Goal: Task Accomplishment & Management: Use online tool/utility

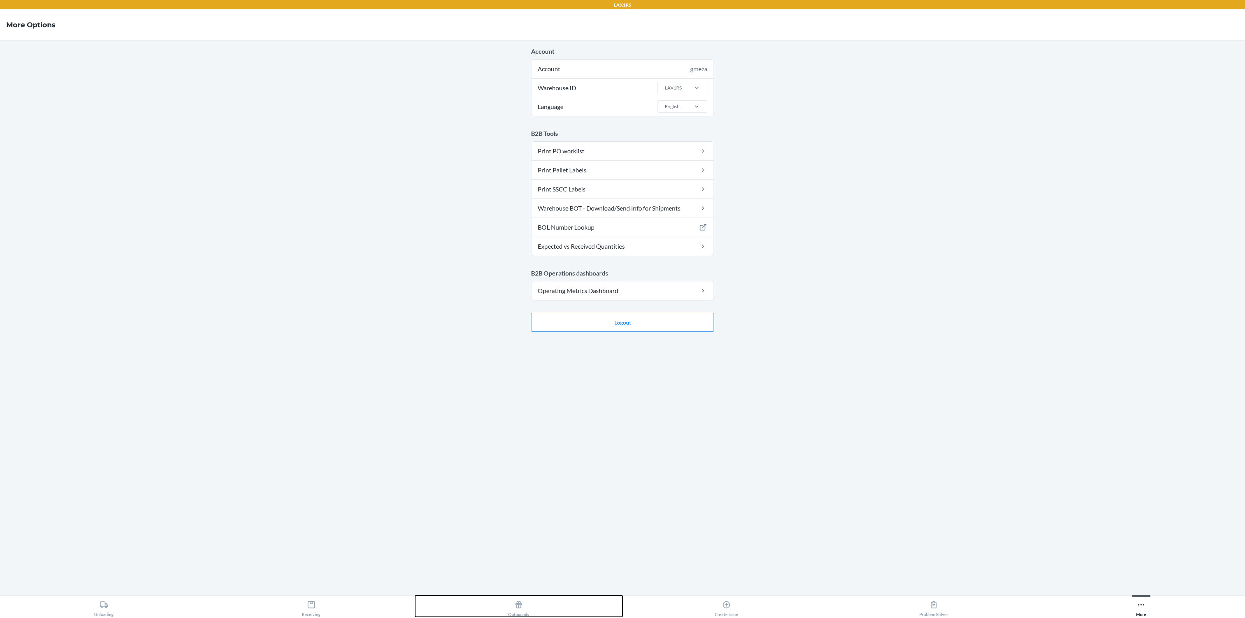
click at [513, 604] on div "Outbounds" at bounding box center [518, 606] width 21 height 19
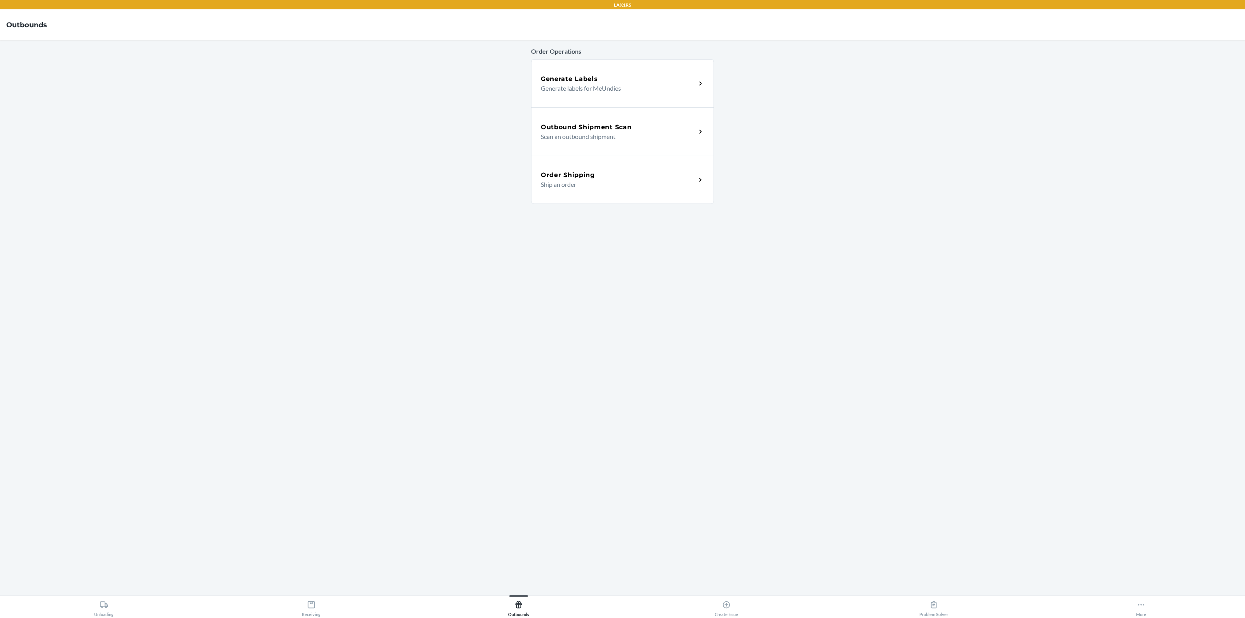
click at [595, 133] on p "Scan an outbound shipment" at bounding box center [615, 136] width 149 height 9
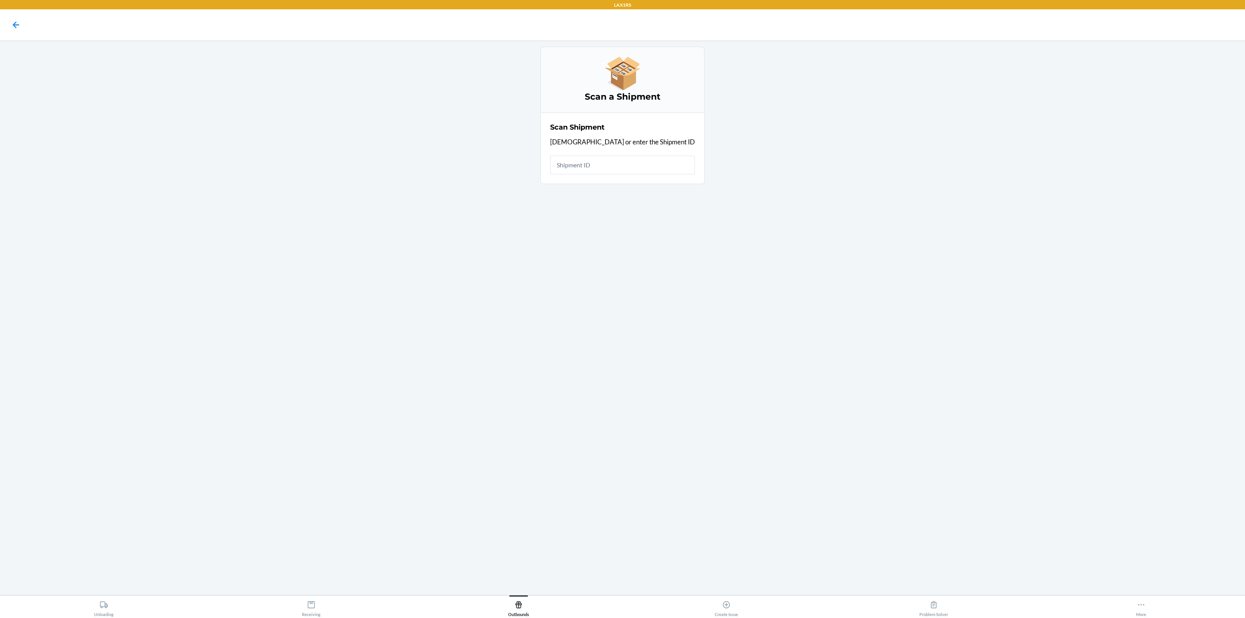
click at [599, 163] on input "text" at bounding box center [622, 165] width 145 height 19
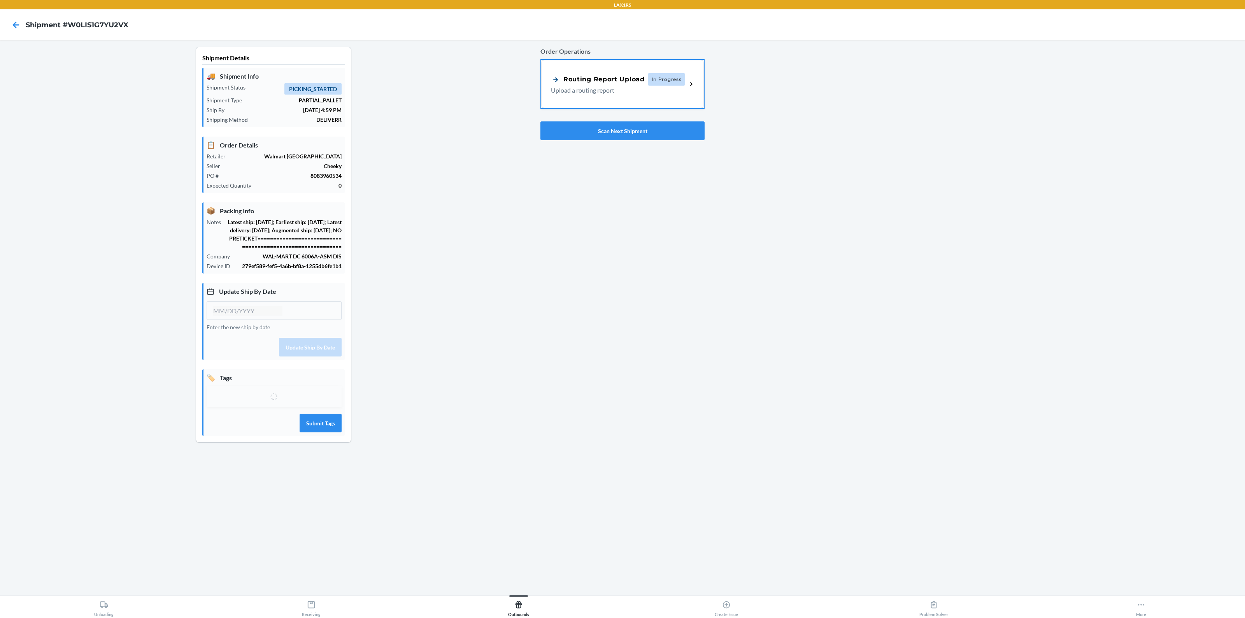
type input "[DATE]"
click at [591, 95] on div "Routing Report Upload In Progress Upload a routing report" at bounding box center [622, 83] width 163 height 48
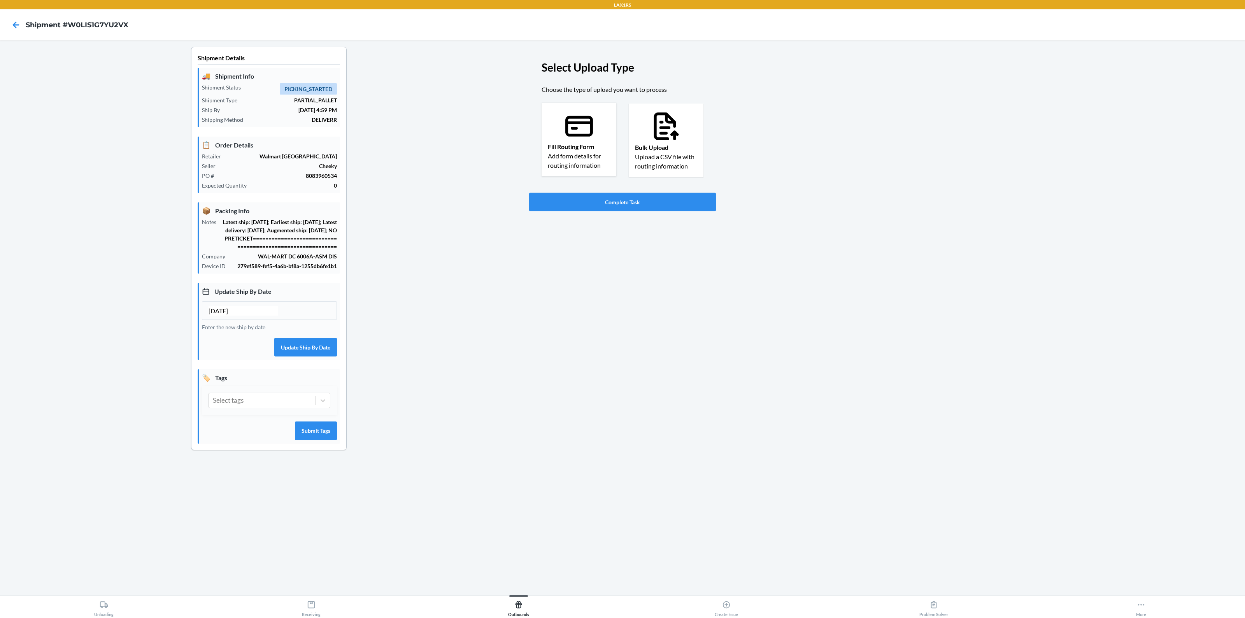
click at [579, 118] on icon at bounding box center [579, 126] width 28 height 21
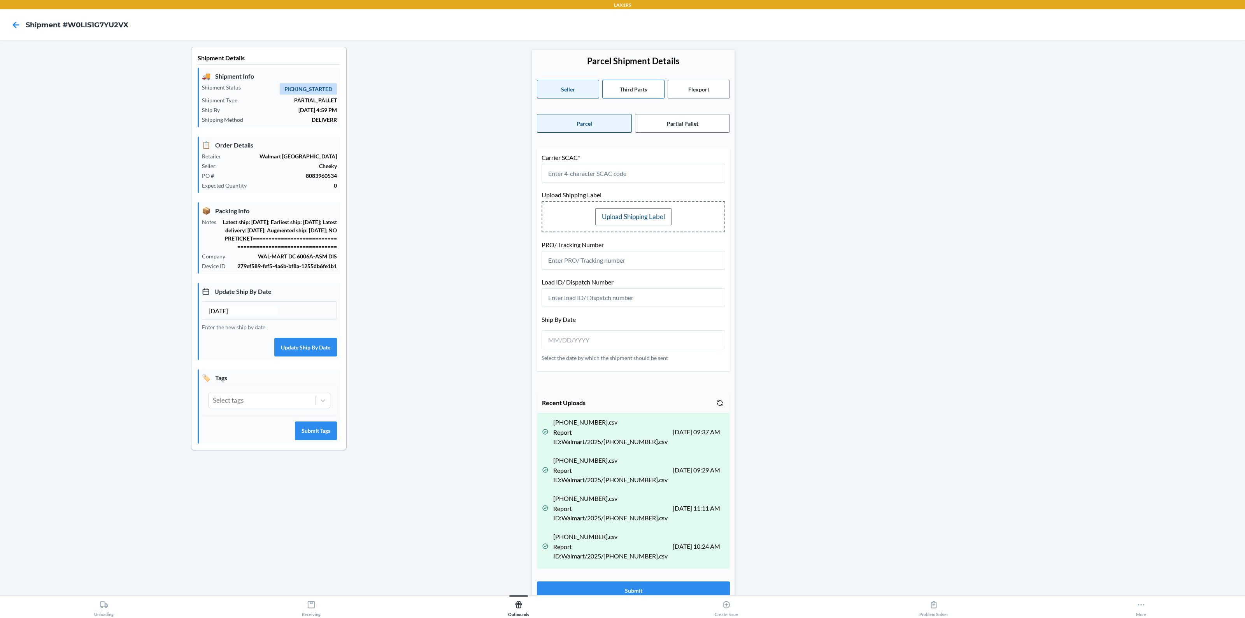
click at [638, 88] on button "Third Party" at bounding box center [633, 89] width 62 height 19
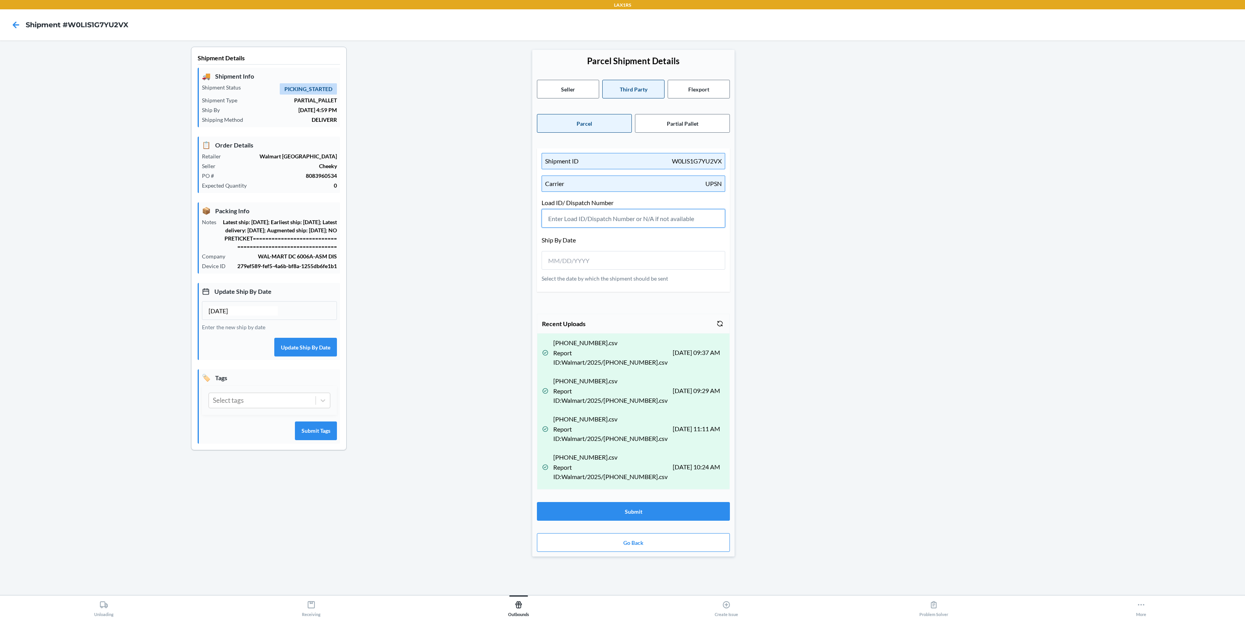
click at [574, 218] on input "text" at bounding box center [633, 218] width 184 height 19
type input "N/A"
click at [562, 263] on input "__/__/____" at bounding box center [582, 260] width 69 height 9
type input "[DATE]"
click at [629, 513] on button "Submit" at bounding box center [633, 511] width 193 height 19
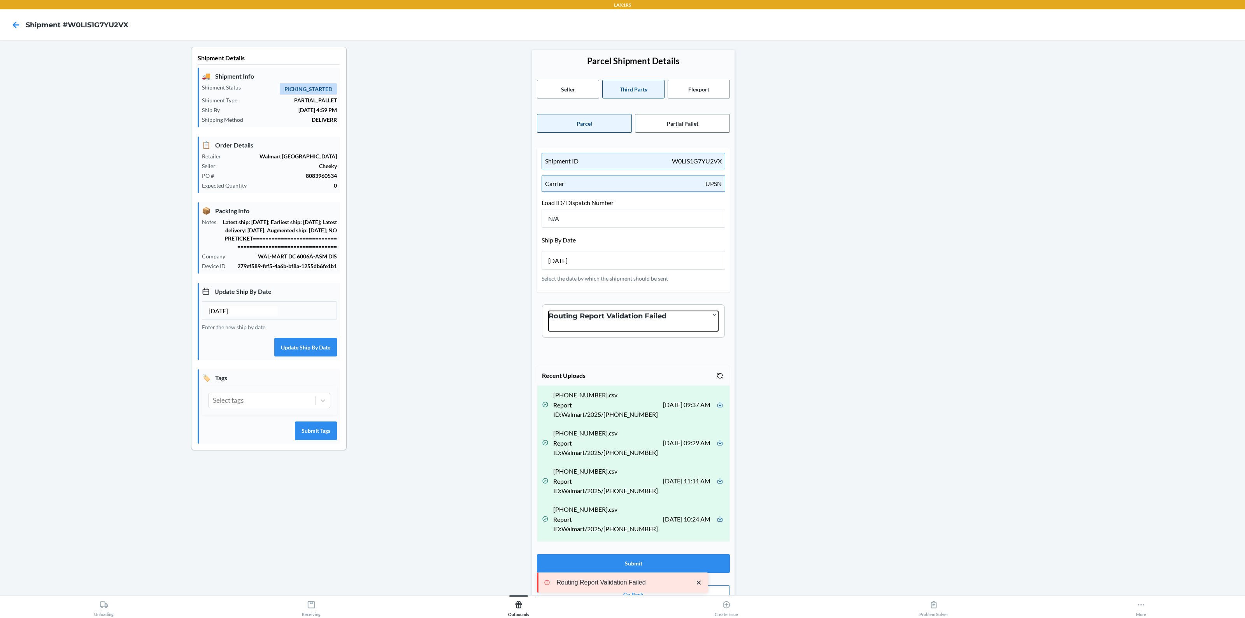
click at [657, 317] on h4 "Routing Report Validation Failed" at bounding box center [633, 316] width 170 height 10
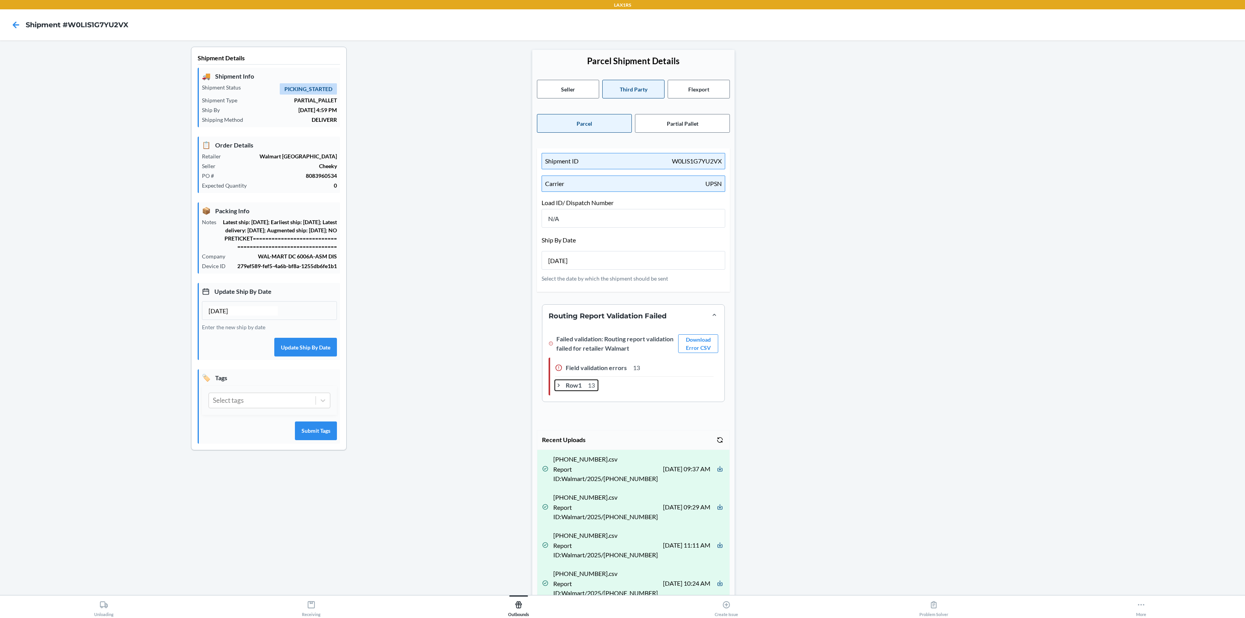
click at [557, 384] on icon at bounding box center [559, 385] width 8 height 8
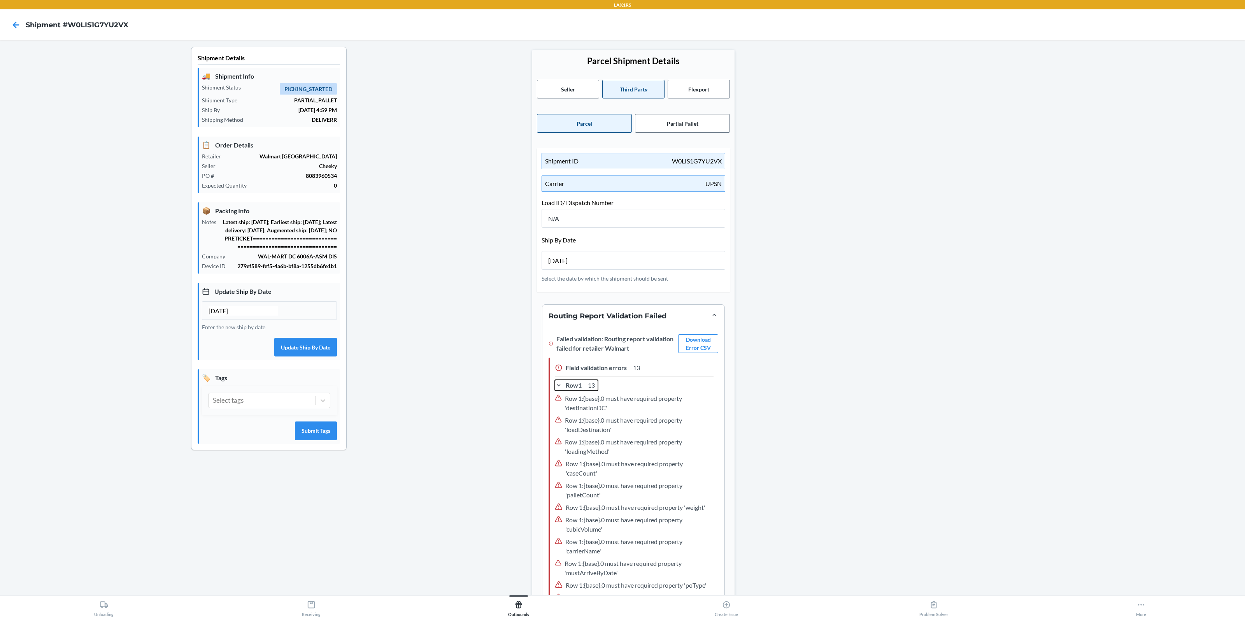
scroll to position [146, 0]
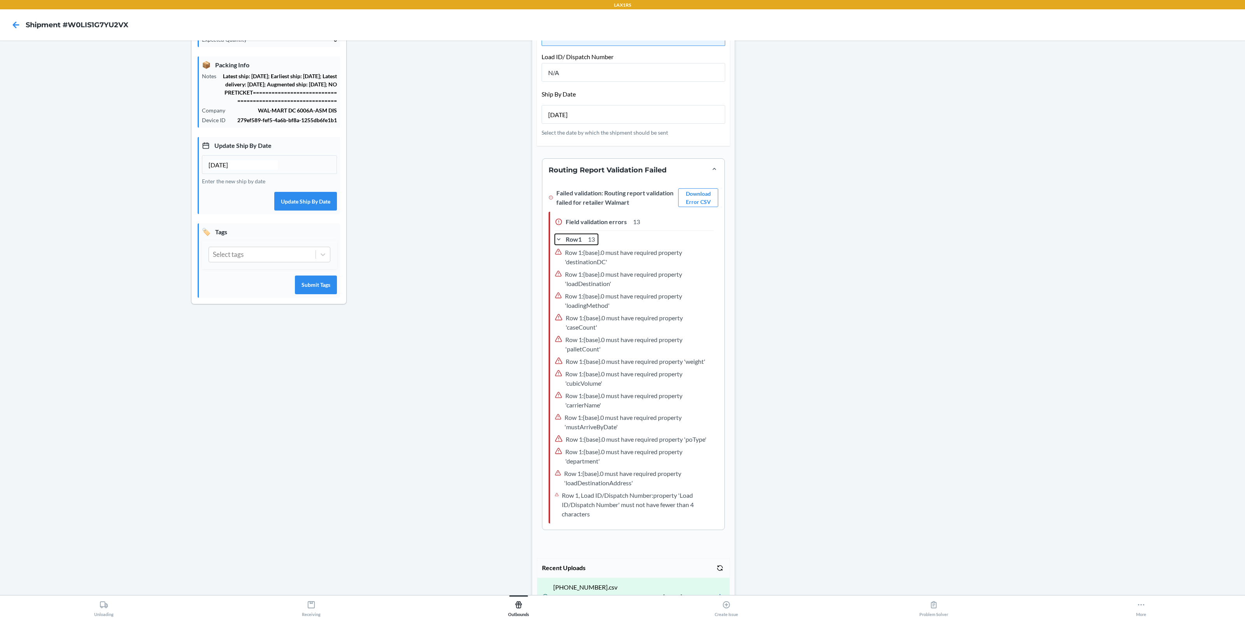
click at [555, 240] on icon at bounding box center [559, 239] width 8 height 8
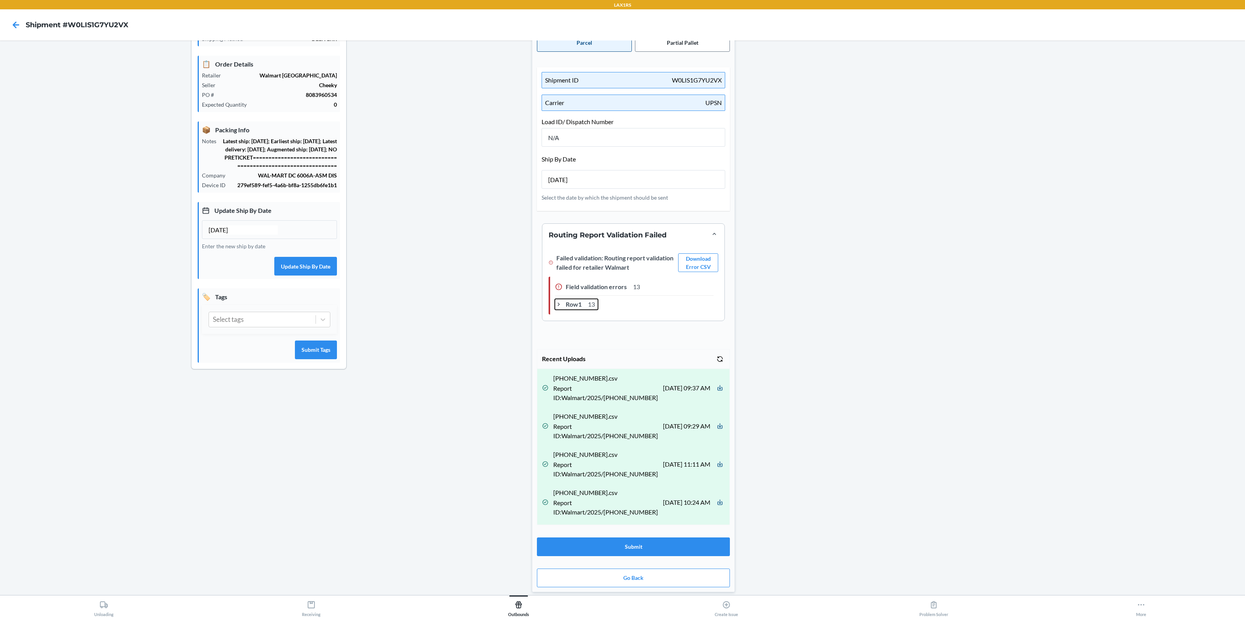
scroll to position [81, 0]
click at [694, 259] on button "Download Error CSV" at bounding box center [698, 263] width 40 height 19
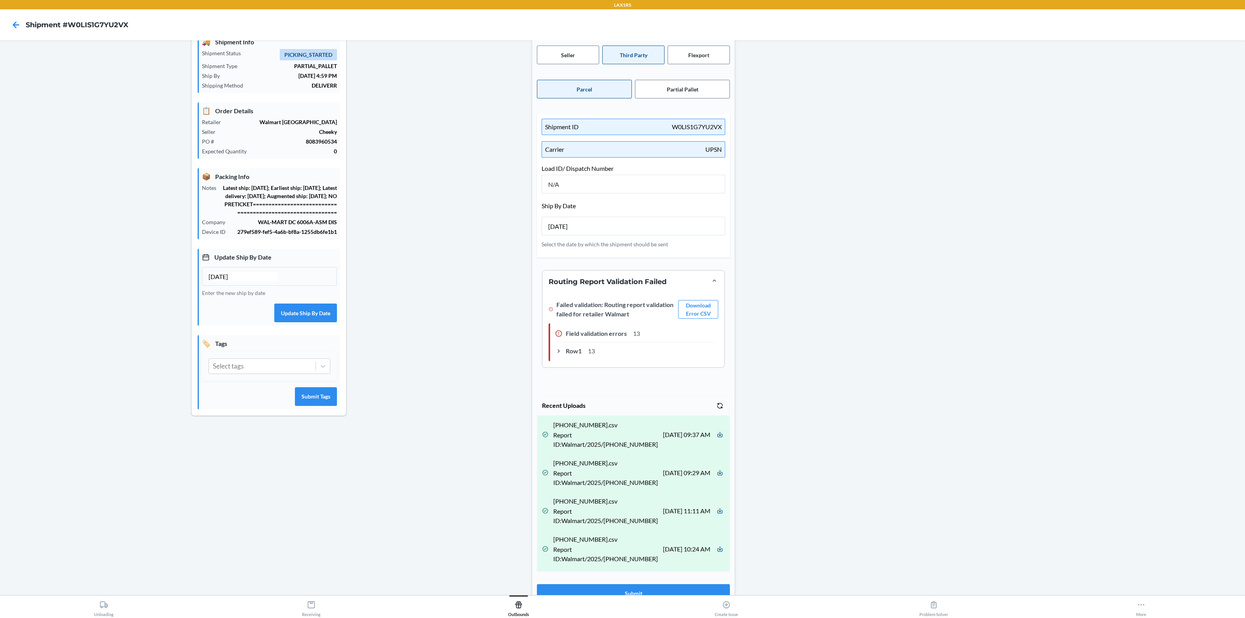
scroll to position [0, 0]
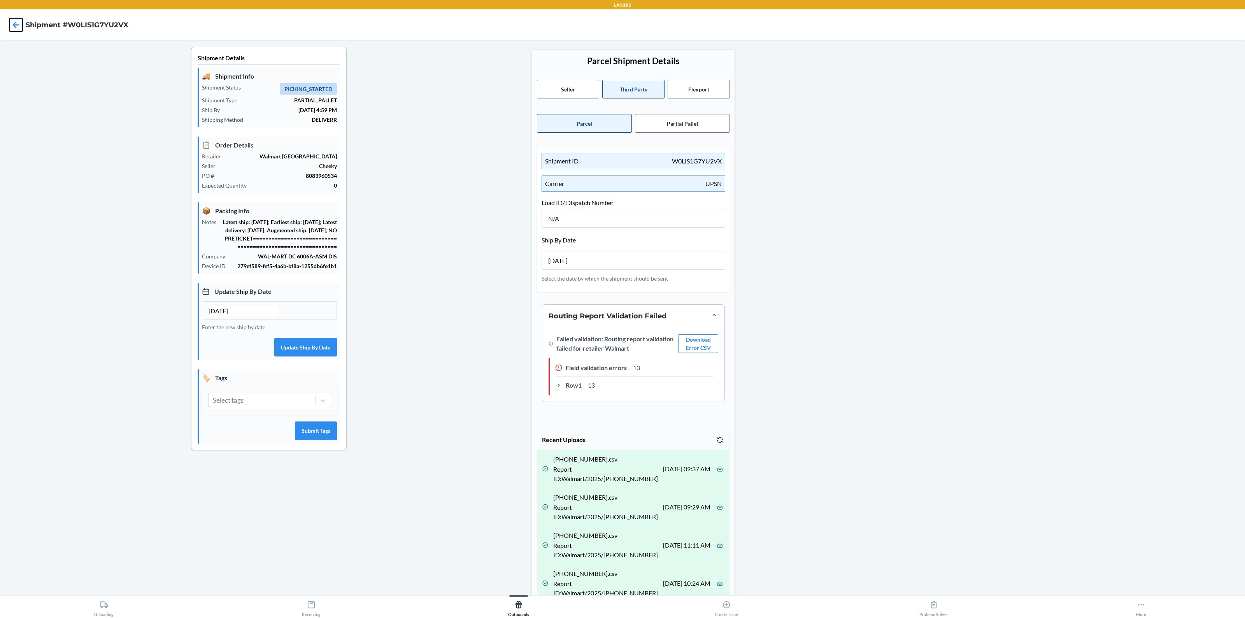
drag, startPoint x: 16, startPoint y: 23, endPoint x: 100, endPoint y: 52, distance: 89.3
click at [16, 23] on icon at bounding box center [16, 24] width 7 height 7
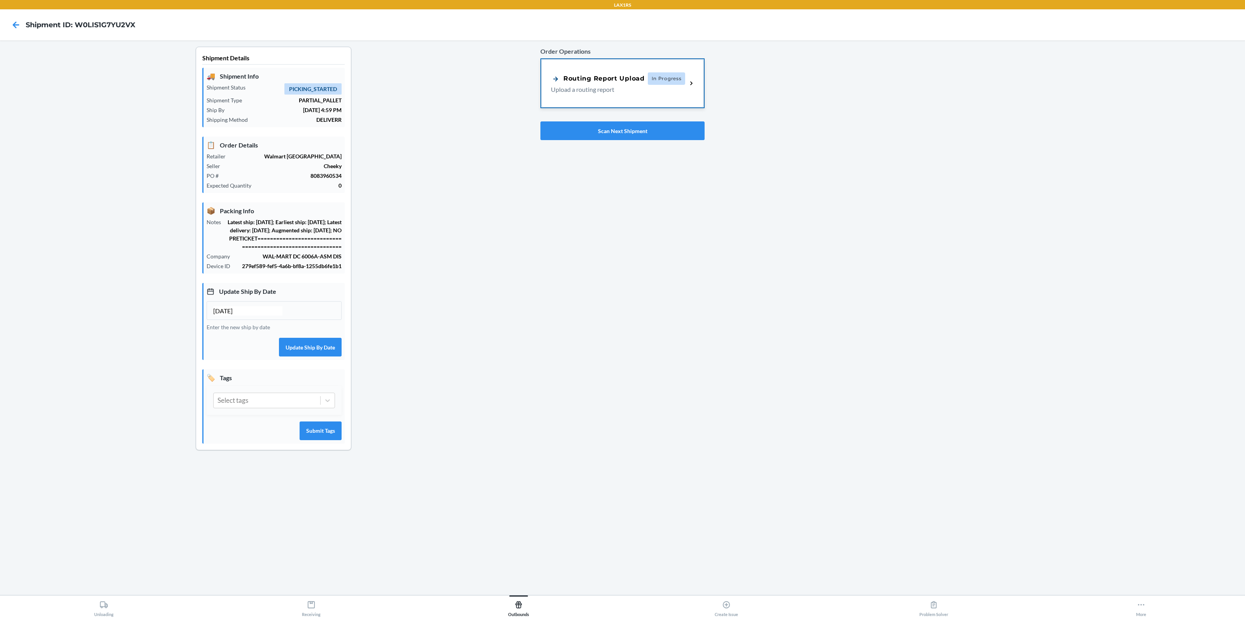
click at [609, 98] on div "Routing Report Upload In Progress Upload a routing report" at bounding box center [622, 83] width 163 height 48
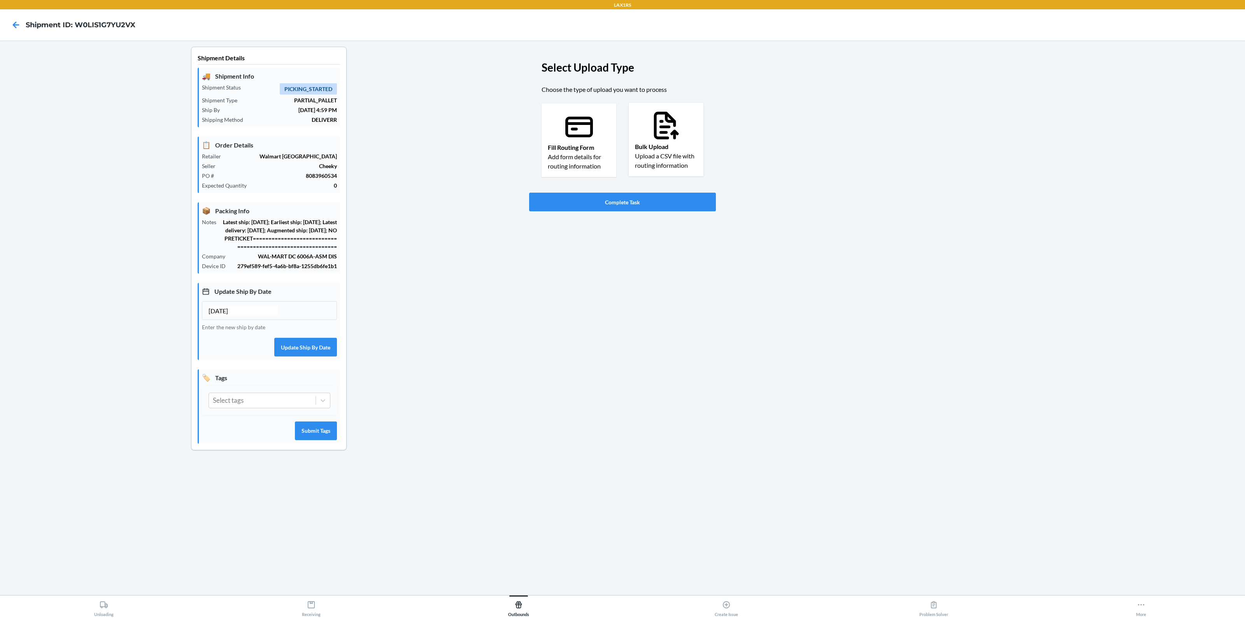
click at [672, 163] on p "Upload a CSV file with routing information" at bounding box center [666, 160] width 62 height 19
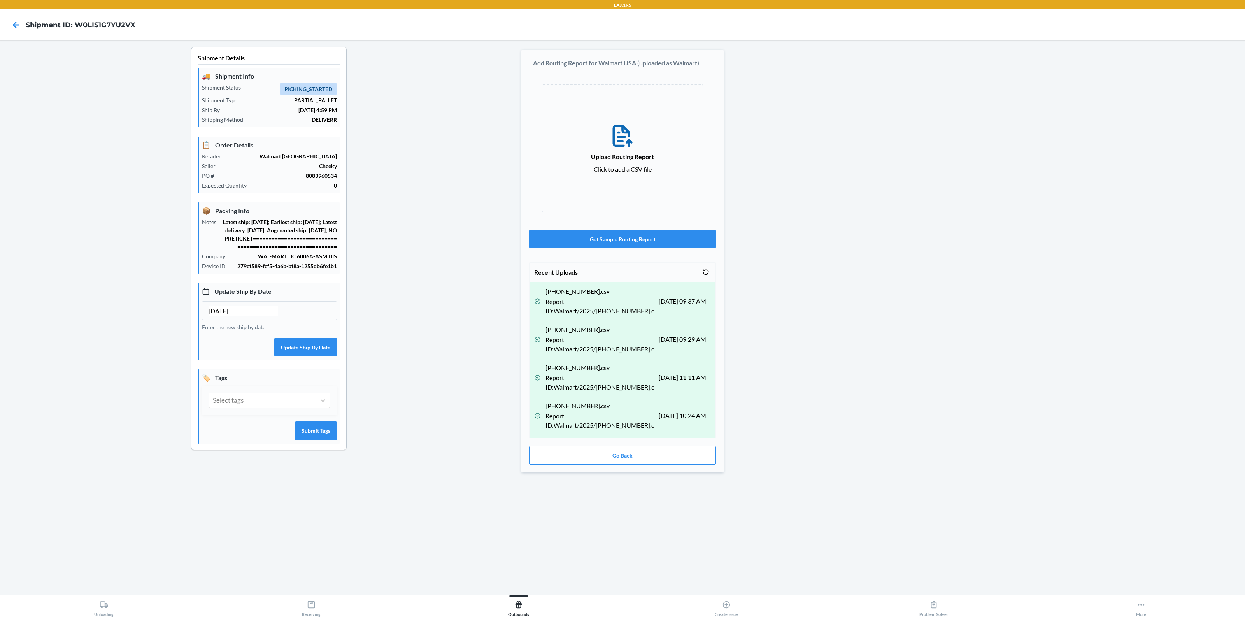
click at [633, 184] on label "Upload Routing Report Click to add a CSV file" at bounding box center [622, 148] width 162 height 128
click at [0, 0] on input "Upload Routing Report Click to add a CSV file" at bounding box center [0, 0] width 0 height 0
click at [659, 237] on button "Get Sample Routing Report" at bounding box center [622, 239] width 187 height 19
click at [425, 371] on div "Shipment Details 🚚 Shipment Info Shipment Status PICKING_STARTED Shipment Type …" at bounding box center [268, 261] width 525 height 429
